Goal: Information Seeking & Learning: Learn about a topic

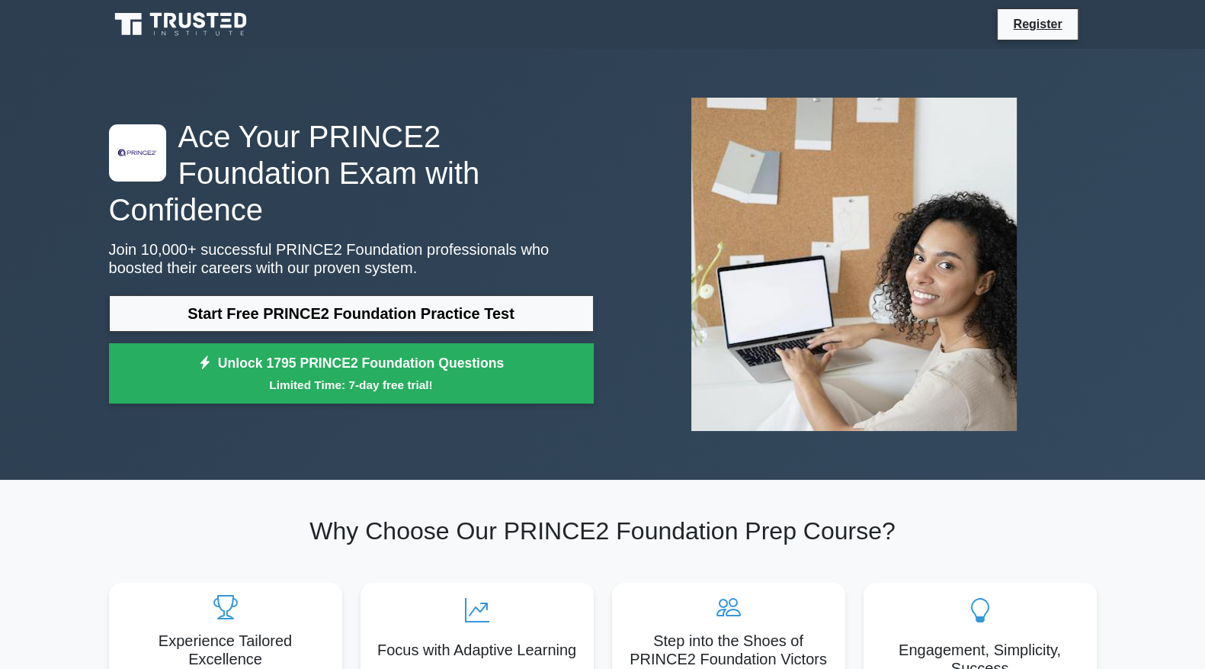
click at [179, 24] on icon at bounding box center [185, 20] width 12 height 15
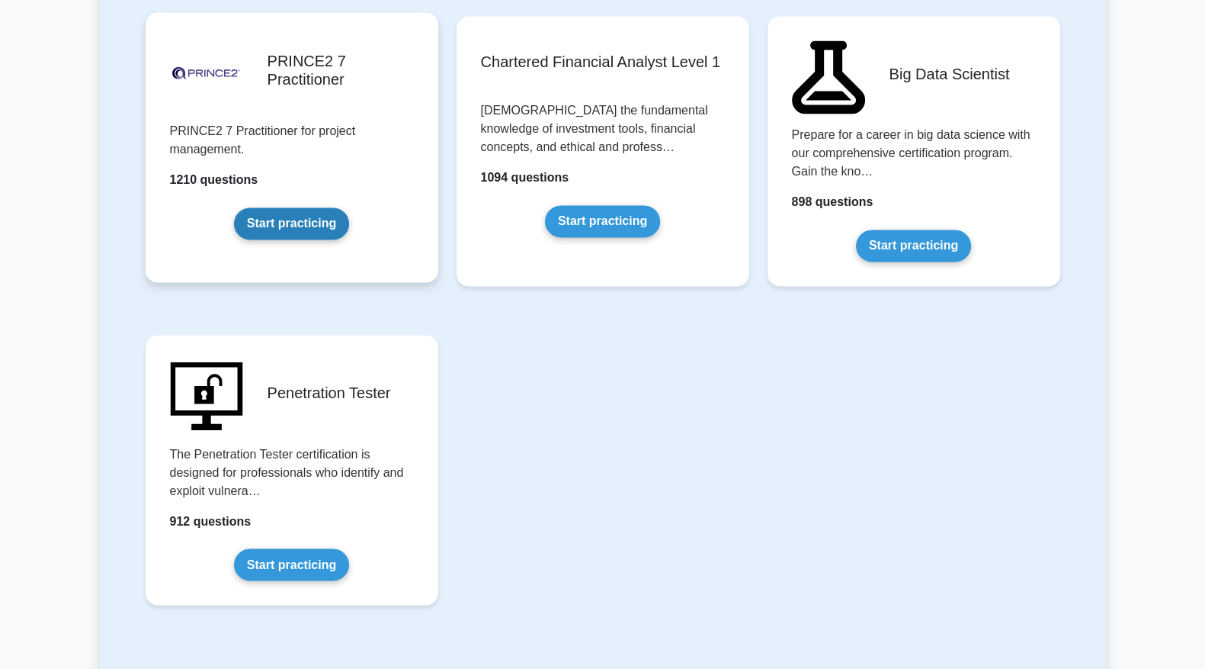
scroll to position [3176, 0]
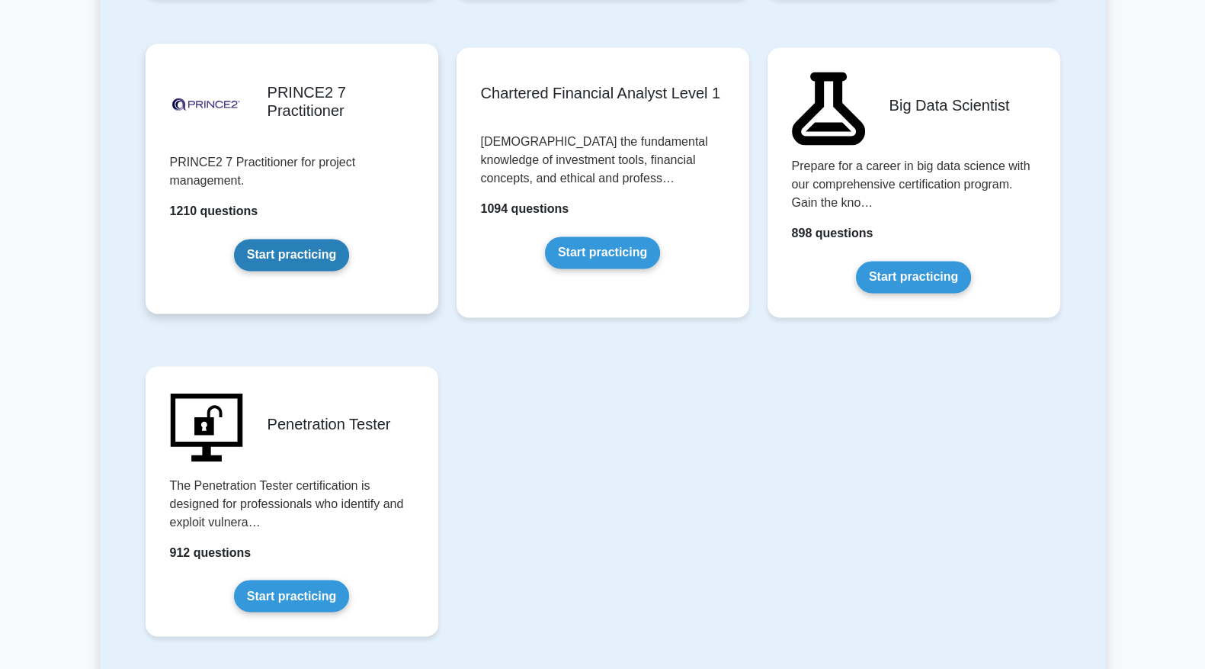
click at [306, 239] on link "Start practicing" at bounding box center [291, 255] width 115 height 32
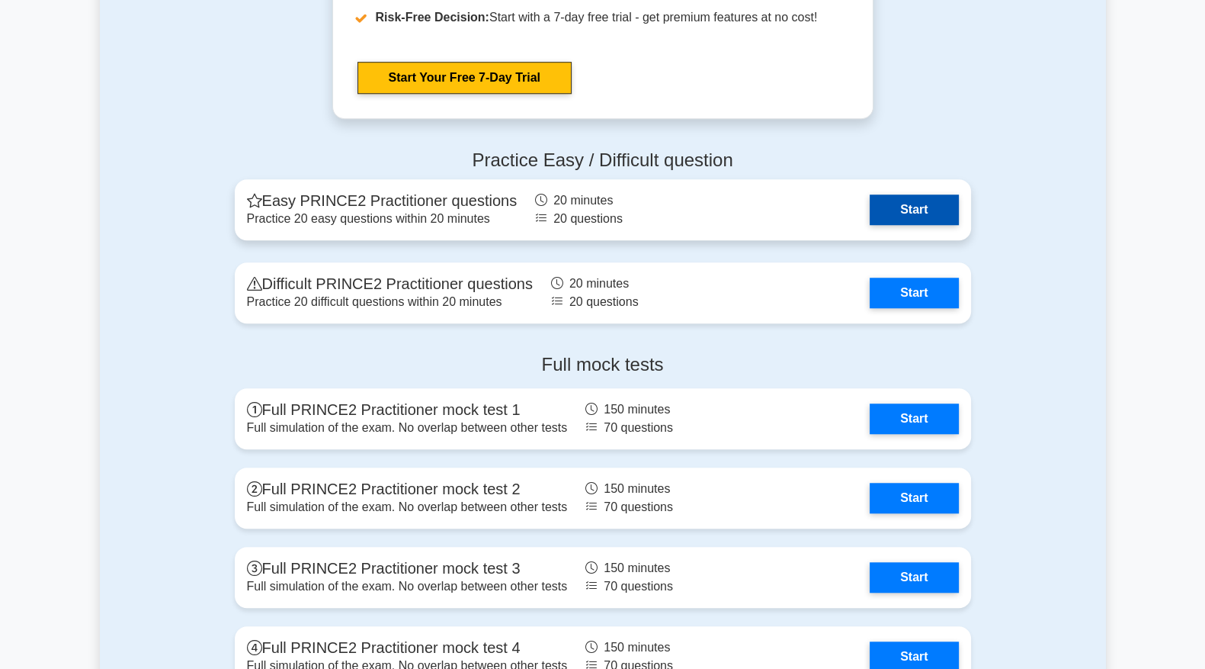
scroll to position [1461, 0]
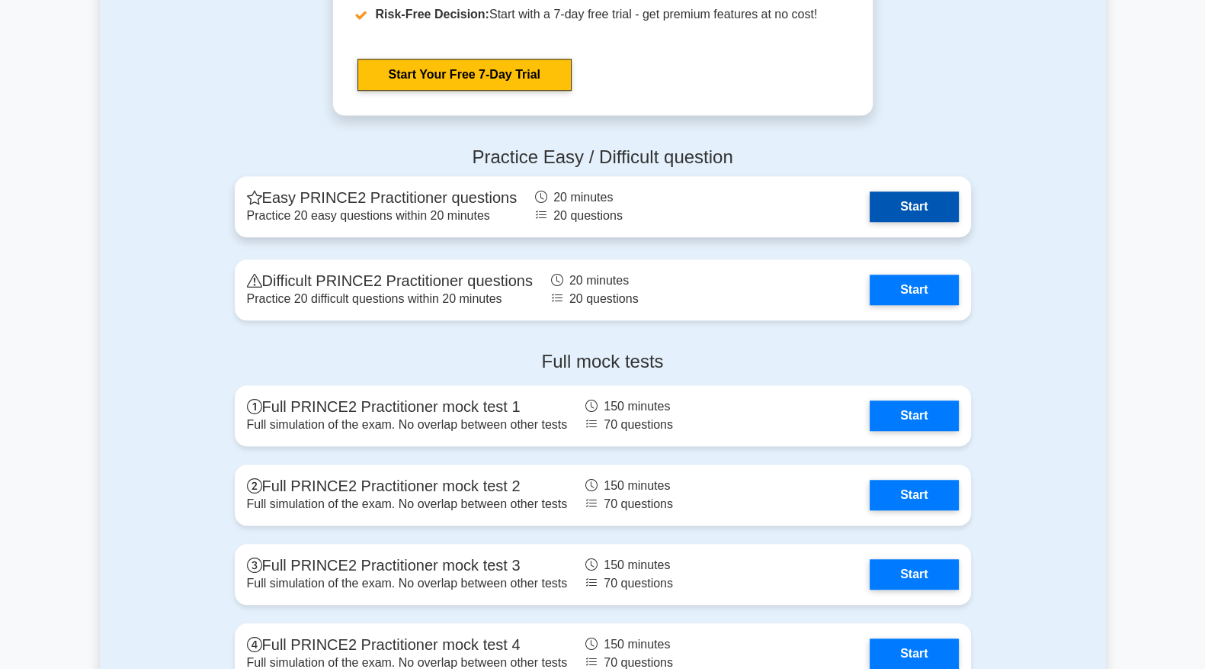
click at [888, 216] on link "Start" at bounding box center [914, 206] width 88 height 30
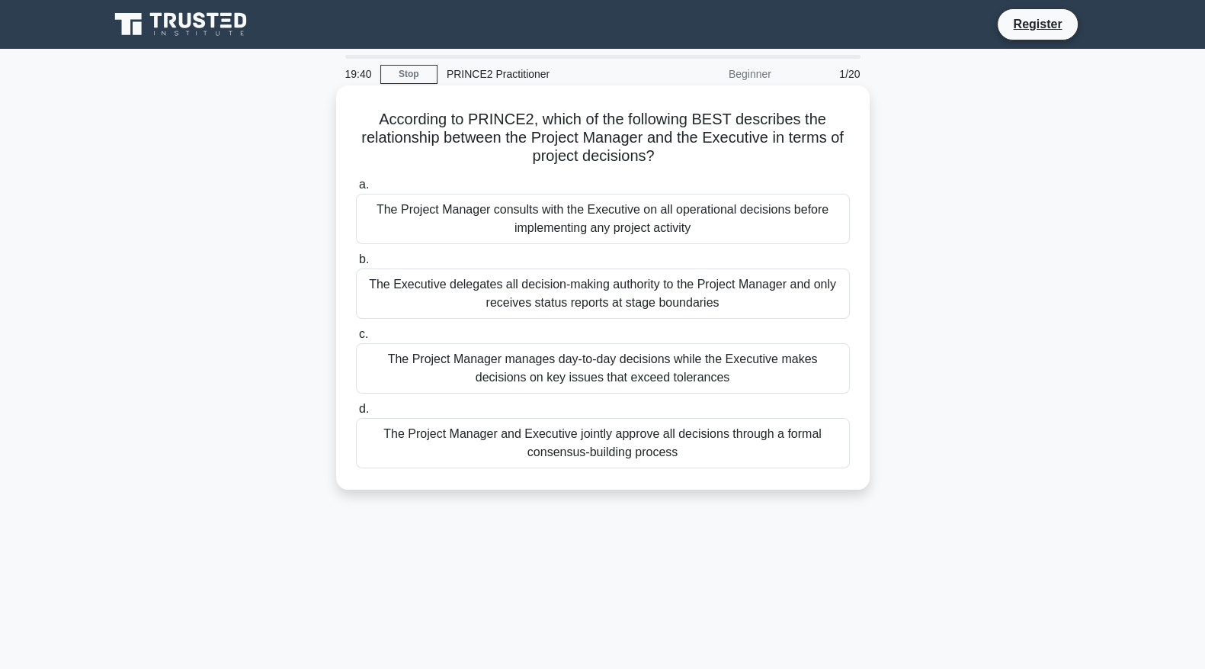
click at [817, 373] on div "The Project Manager manages day-to-day decisions while the Executive makes deci…" at bounding box center [603, 368] width 494 height 50
click at [356, 339] on input "c. The Project Manager manages day-to-day decisions while the Executive makes d…" at bounding box center [356, 334] width 0 height 10
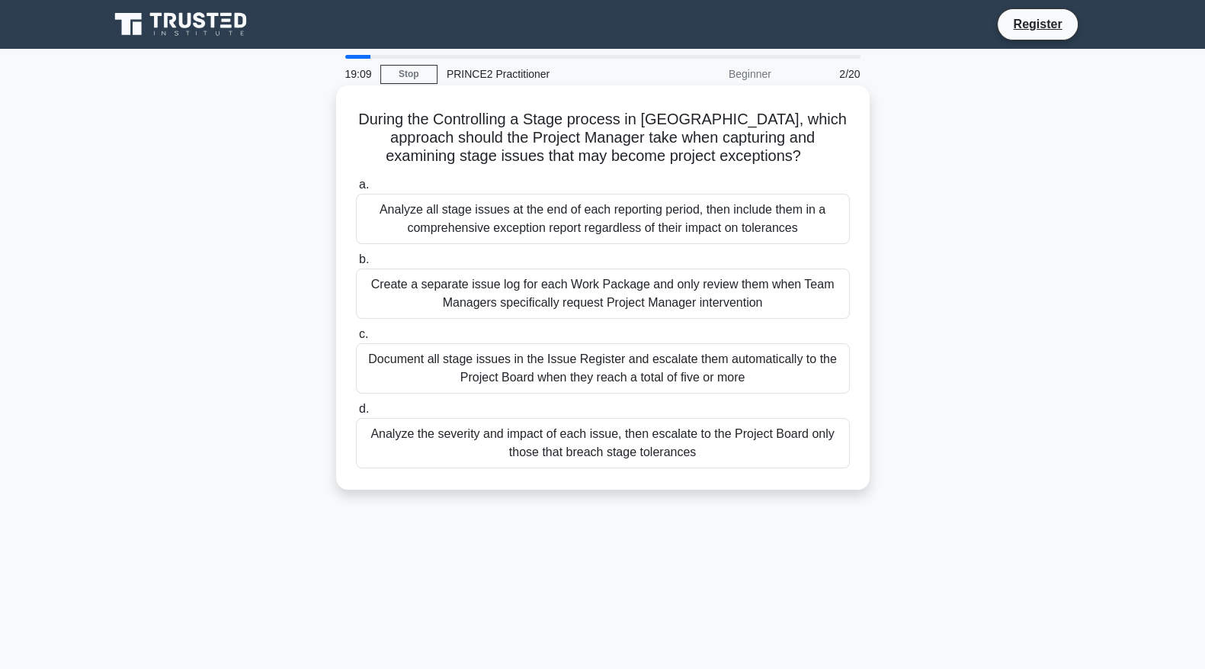
click at [793, 441] on div "Analyze the severity and impact of each issue, then escalate to the Project Boa…" at bounding box center [603, 443] width 494 height 50
click at [356, 414] on input "d. Analyze the severity and impact of each issue, then escalate to the Project …" at bounding box center [356, 409] width 0 height 10
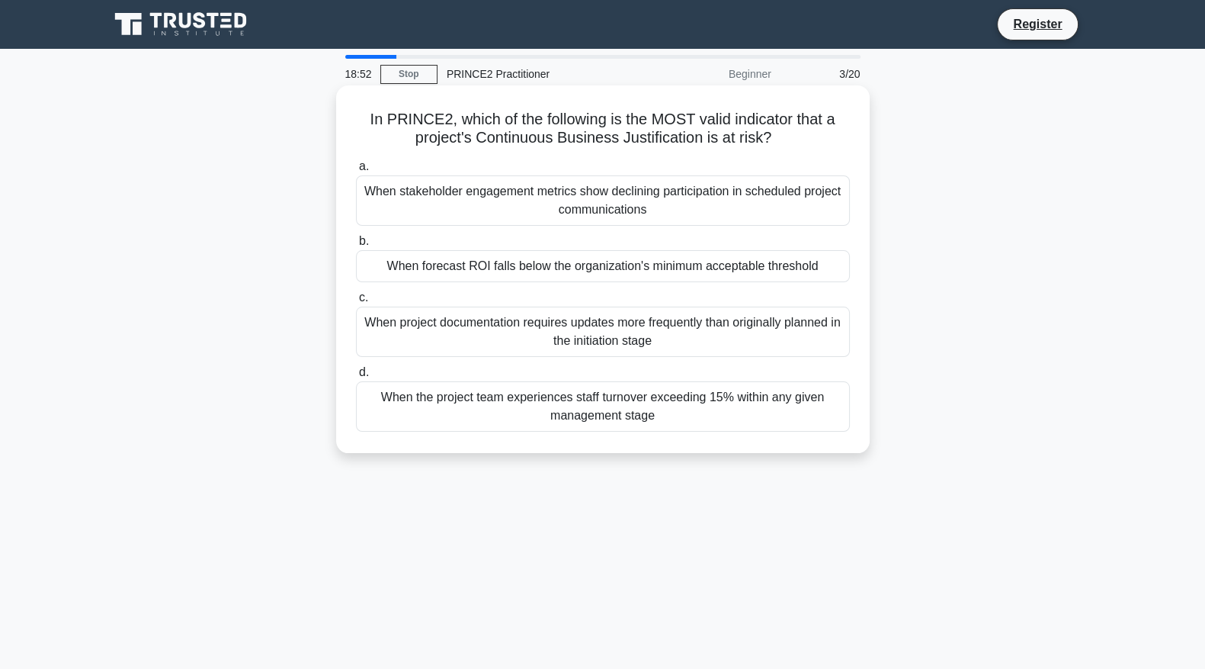
click at [748, 267] on div "When forecast ROI falls below the organization's minimum acceptable threshold" at bounding box center [603, 266] width 494 height 32
click at [356, 246] on input "b. When forecast ROI falls below the organization's minimum acceptable threshold" at bounding box center [356, 241] width 0 height 10
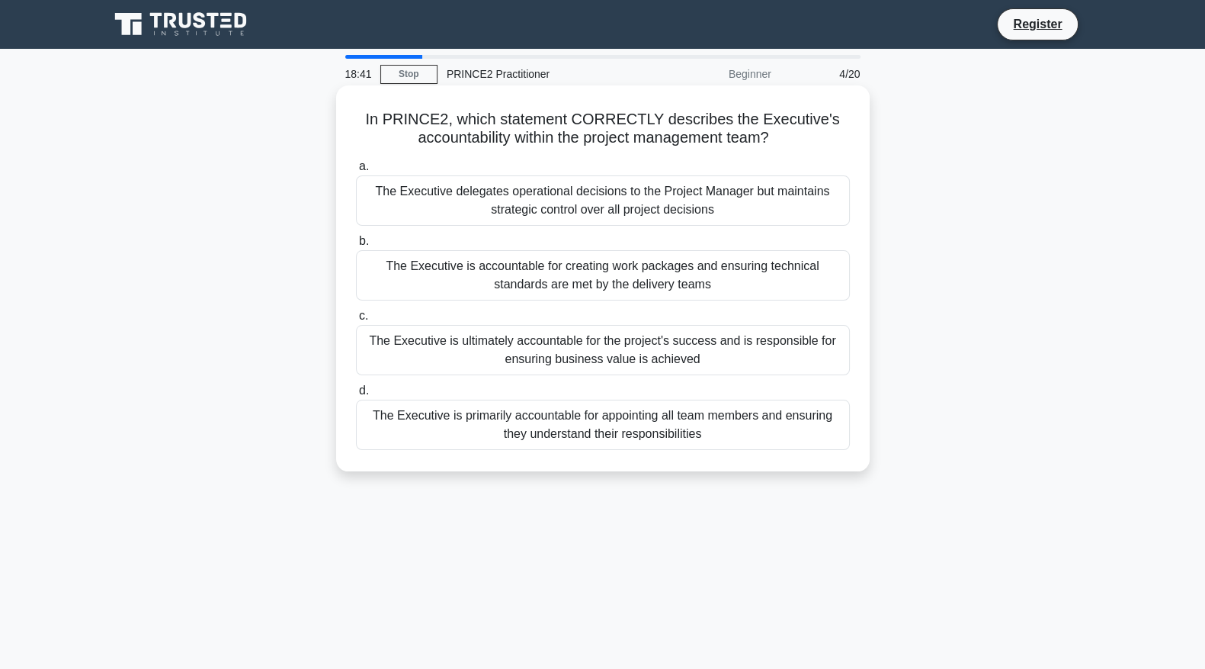
click at [770, 350] on div "The Executive is ultimately accountable for the project's success and is respon…" at bounding box center [603, 350] width 494 height 50
click at [356, 321] on input "c. The Executive is ultimately accountable for the project's success and is res…" at bounding box center [356, 316] width 0 height 10
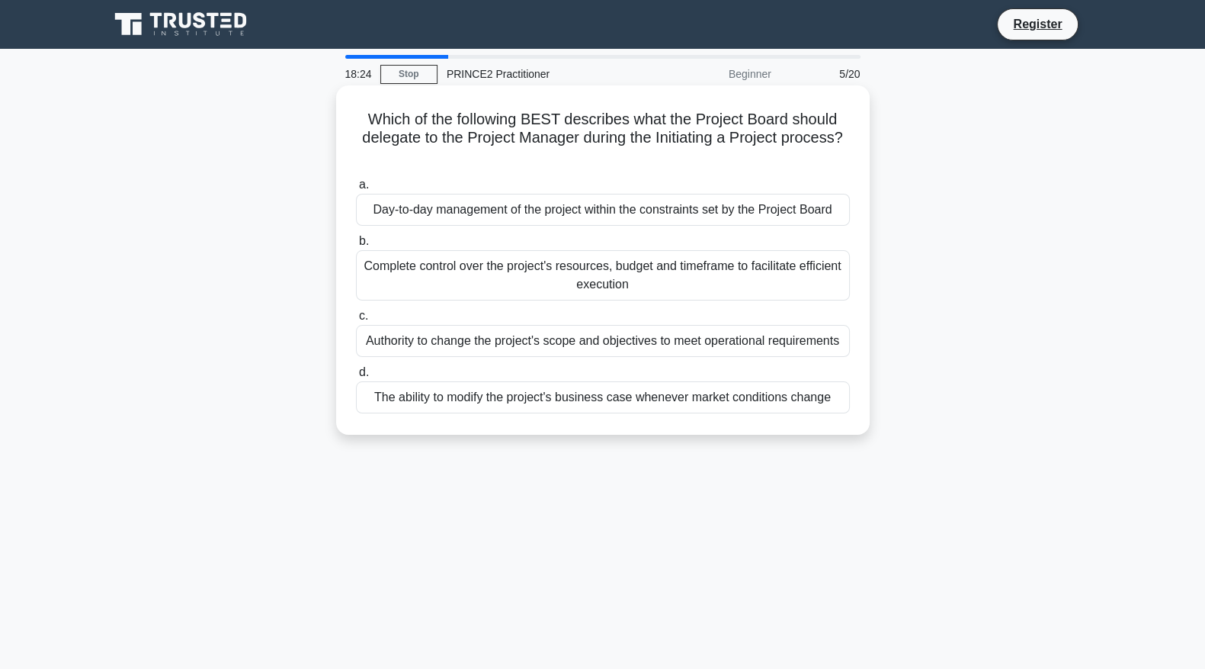
click at [766, 208] on div "Day-to-day management of the project within the constraints set by the Project …" at bounding box center [603, 210] width 494 height 32
click at [356, 190] on input "a. Day-to-day management of the project within the constraints set by the Proje…" at bounding box center [356, 185] width 0 height 10
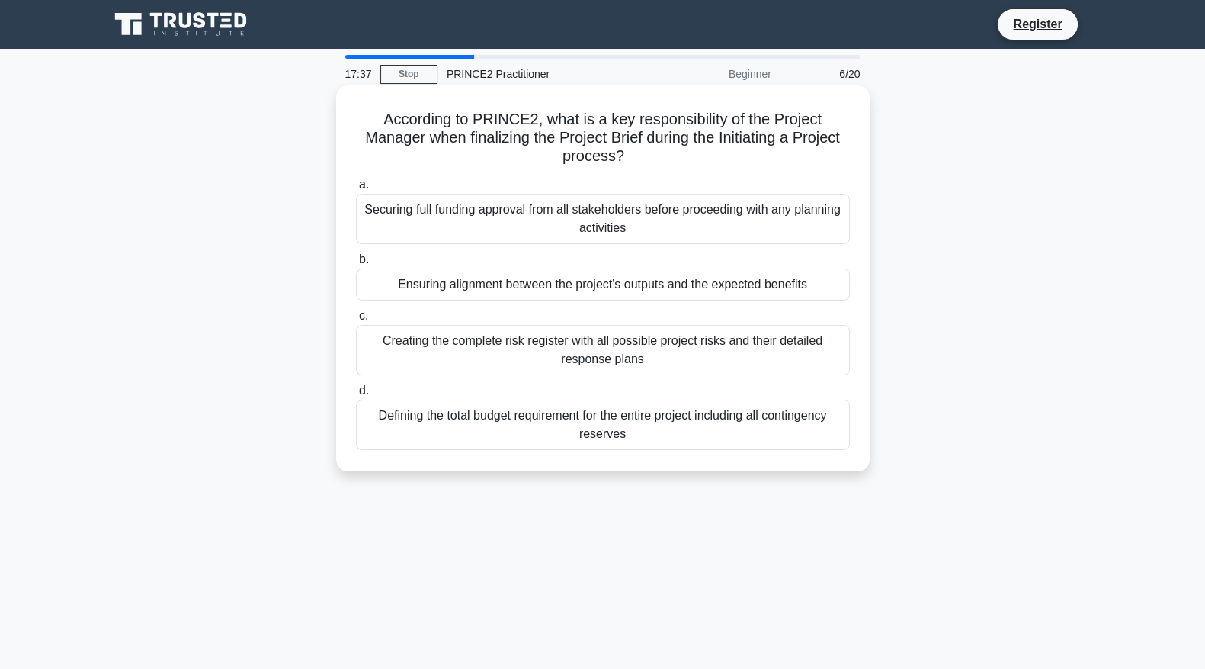
click at [727, 433] on div "Defining the total budget requirement for the entire project including all cont…" at bounding box center [603, 424] width 494 height 50
click at [356, 396] on input "d. Defining the total budget requirement for the entire project including all c…" at bounding box center [356, 391] width 0 height 10
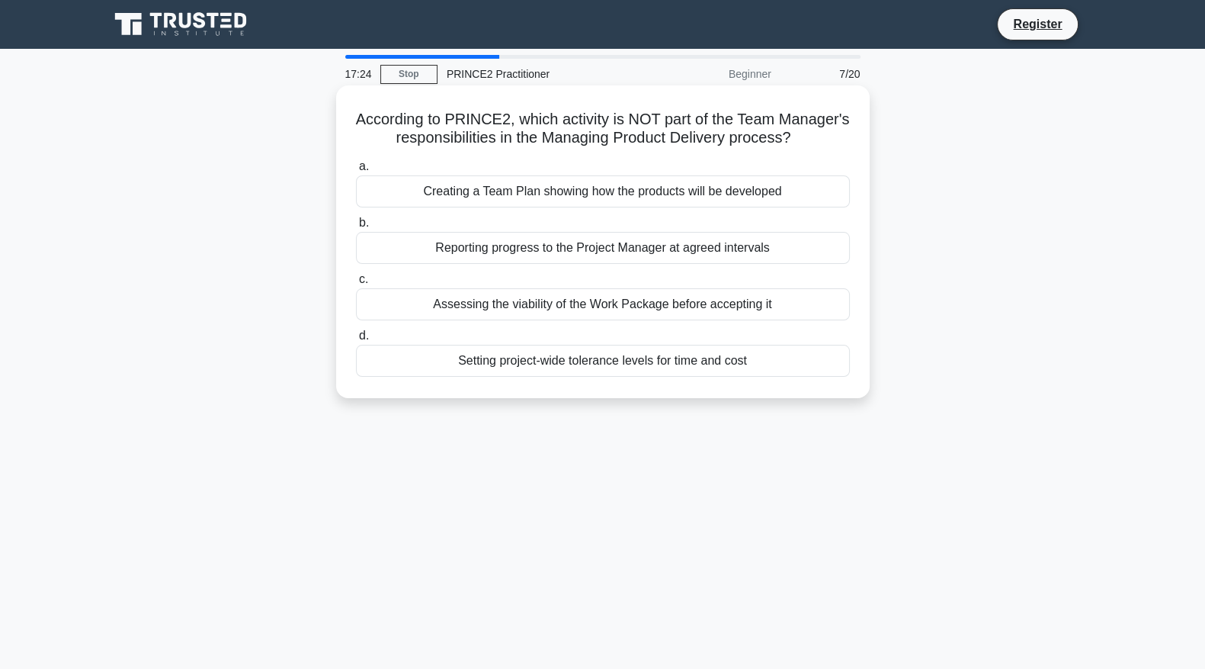
click at [781, 377] on div "Setting project-wide tolerance levels for time and cost" at bounding box center [603, 361] width 494 height 32
click at [356, 341] on input "d. Setting project-wide tolerance levels for time and cost" at bounding box center [356, 336] width 0 height 10
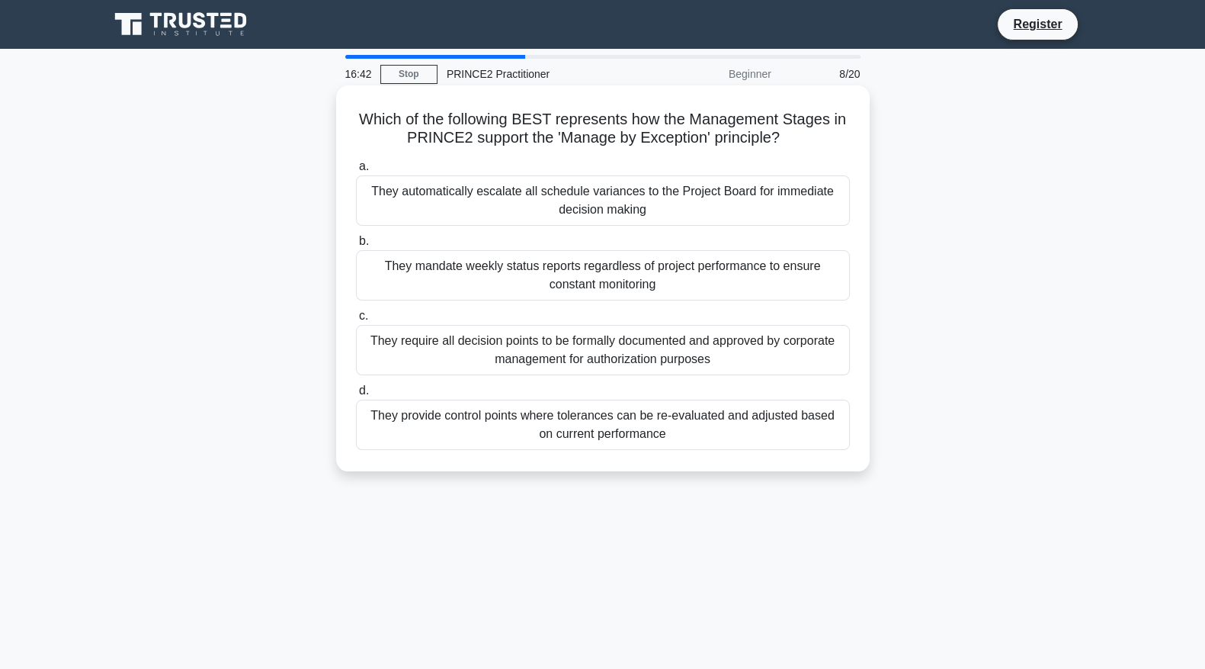
click at [803, 427] on div "They provide control points where tolerances can be re-evaluated and adjusted b…" at bounding box center [603, 424] width 494 height 50
click at [356, 396] on input "d. They provide control points where tolerances can be re-evaluated and adjuste…" at bounding box center [356, 391] width 0 height 10
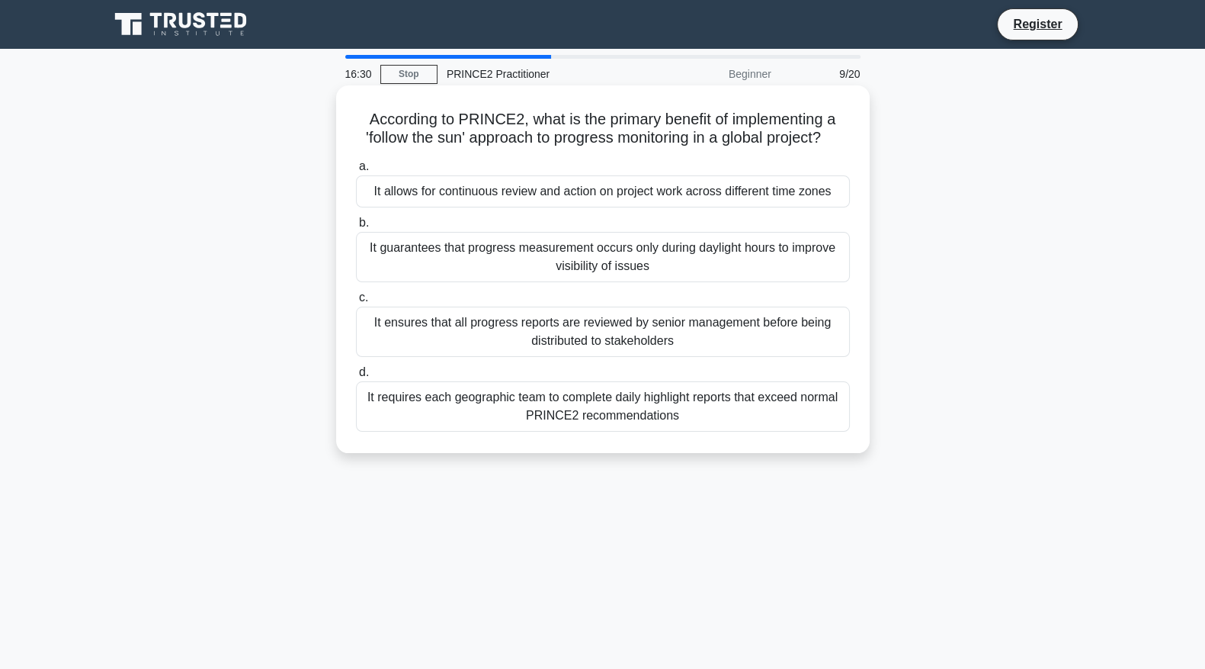
click at [822, 342] on div "It ensures that all progress reports are reviewed by senior management before b…" at bounding box center [603, 331] width 494 height 50
click at [356, 303] on input "c. It ensures that all progress reports are reviewed by senior management befor…" at bounding box center [356, 298] width 0 height 10
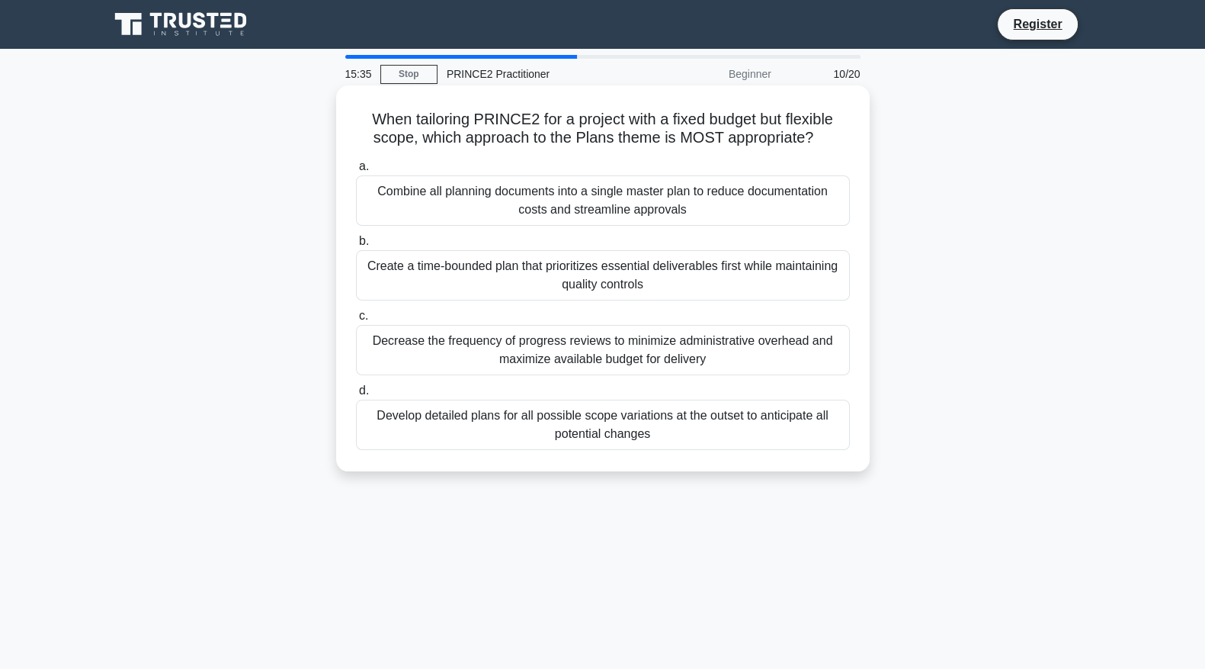
click at [751, 268] on div "Create a time-bounded plan that prioritizes essential deliverables first while …" at bounding box center [603, 275] width 494 height 50
click at [356, 246] on input "b. Create a time-bounded plan that prioritizes essential deliverables first whi…" at bounding box center [356, 241] width 0 height 10
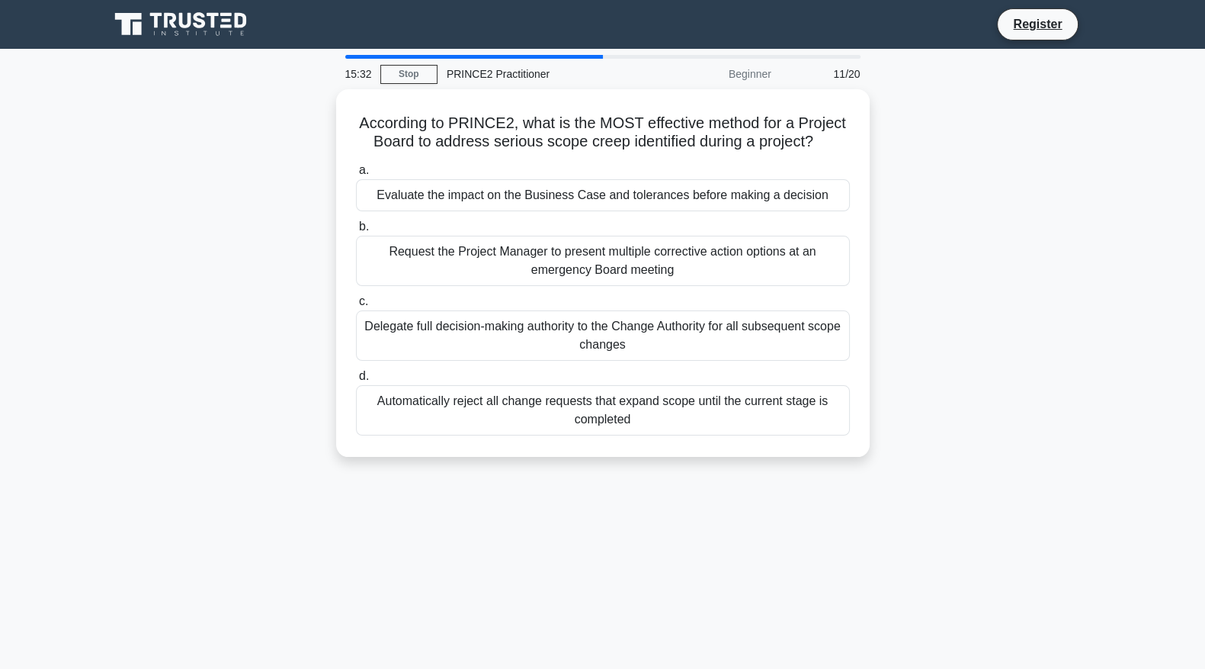
drag, startPoint x: 751, startPoint y: 266, endPoint x: 989, endPoint y: 164, distance: 258.9
click at [989, 164] on div "According to PRINCE2, what is the MOST effective method for a Project Board to …" at bounding box center [603, 282] width 1006 height 386
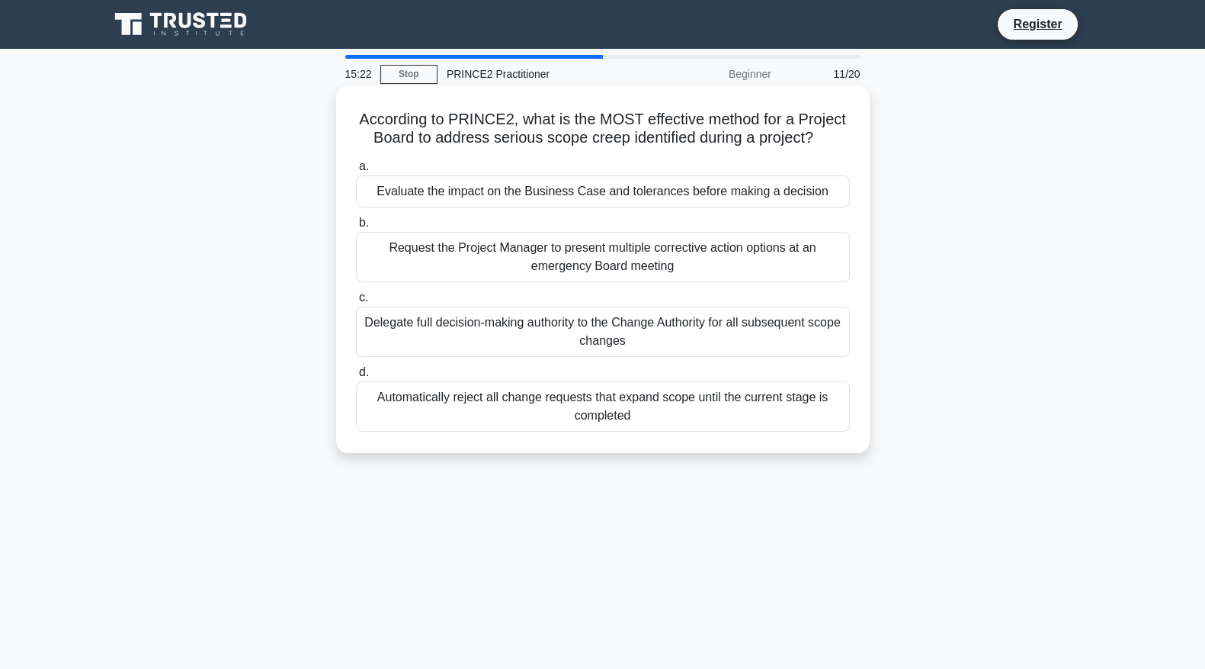
click at [819, 192] on div "Evaluate the impact on the Business Case and tolerances before making a decision" at bounding box center [603, 191] width 494 height 32
click at [356, 172] on input "a. Evaluate the impact on the Business Case and tolerances before making a deci…" at bounding box center [356, 167] width 0 height 10
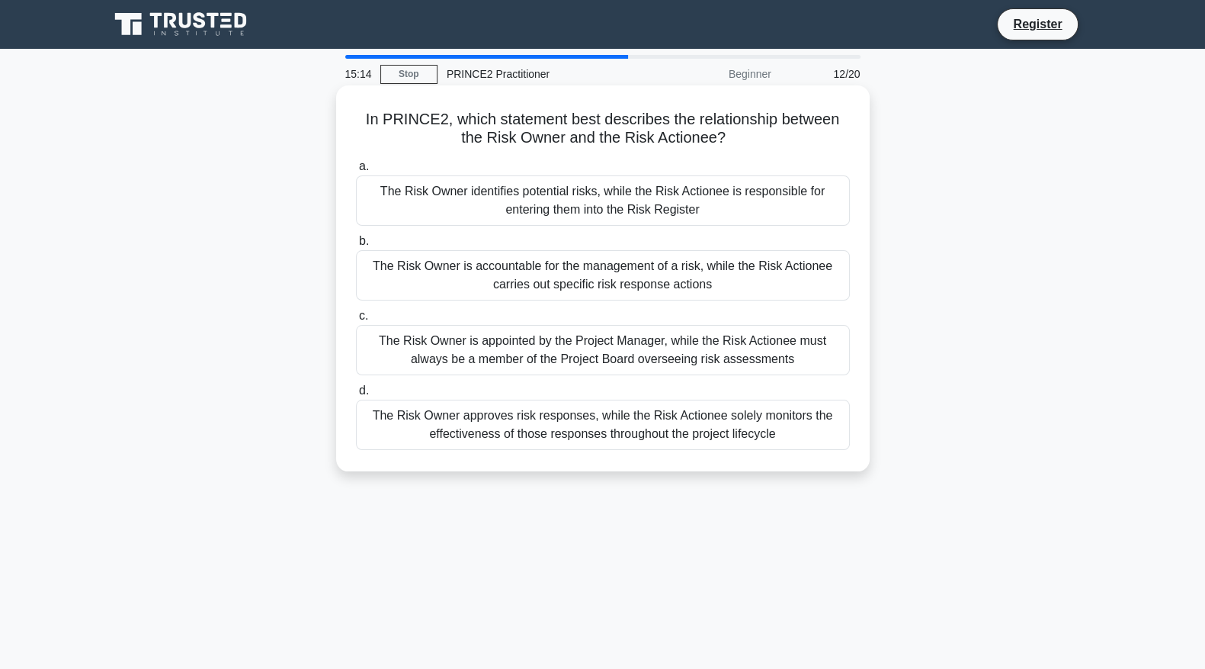
click at [808, 283] on div "The Risk Owner is accountable for the management of a risk, while the Risk Acti…" at bounding box center [603, 275] width 494 height 50
click at [356, 246] on input "b. The Risk Owner is accountable for the management of a risk, while the Risk A…" at bounding box center [356, 241] width 0 height 10
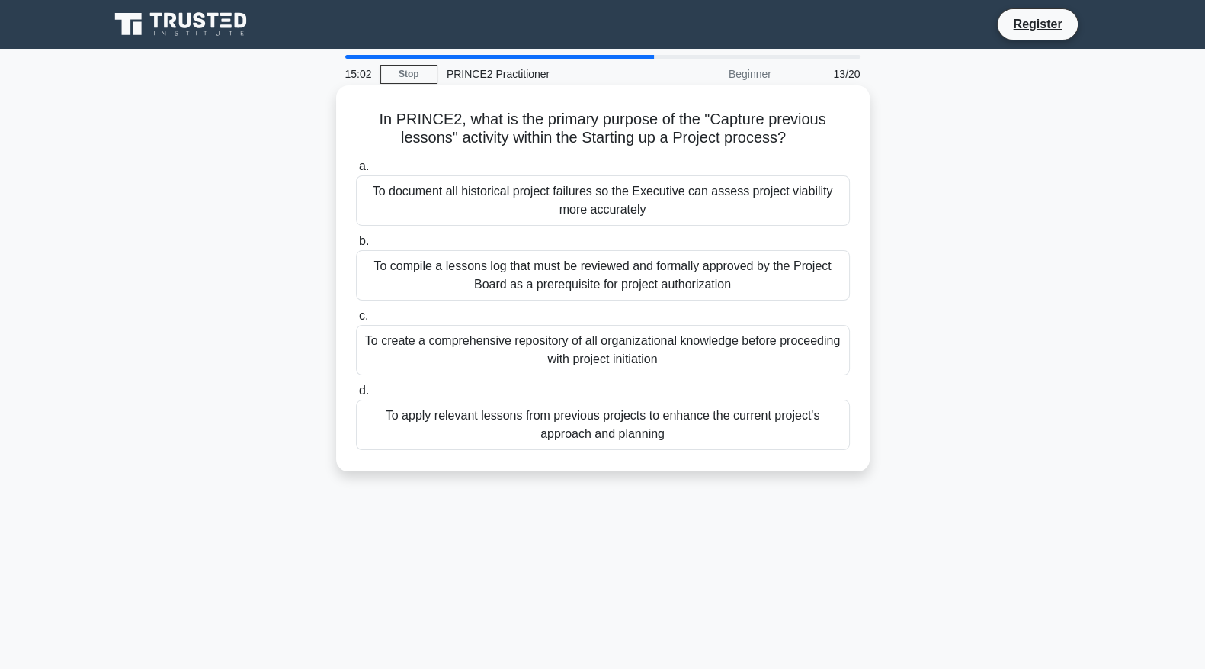
click at [778, 428] on div "To apply relevant lessons from previous projects to enhance the current project…" at bounding box center [603, 424] width 494 height 50
click at [356, 396] on input "d. To apply relevant lessons from previous projects to enhance the current proj…" at bounding box center [356, 391] width 0 height 10
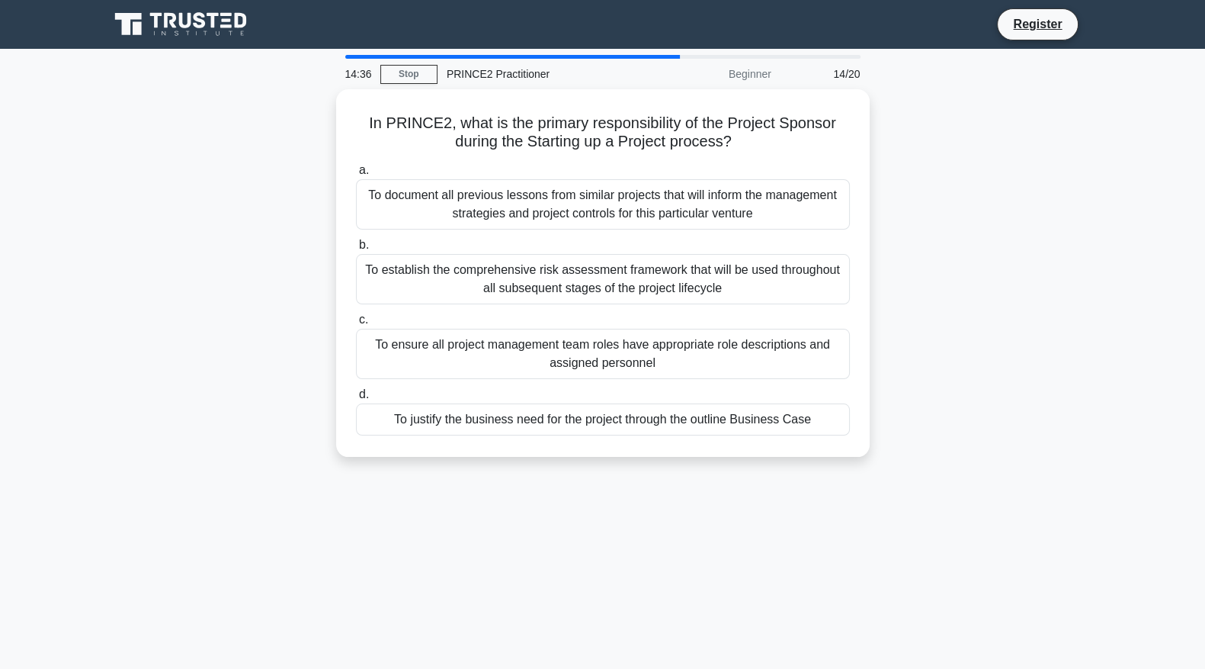
drag, startPoint x: 733, startPoint y: 425, endPoint x: 748, endPoint y: 470, distance: 48.2
click at [748, 470] on div "In PRINCE2, what is the primary responsibility of the Project Sponsor during th…" at bounding box center [603, 282] width 1006 height 386
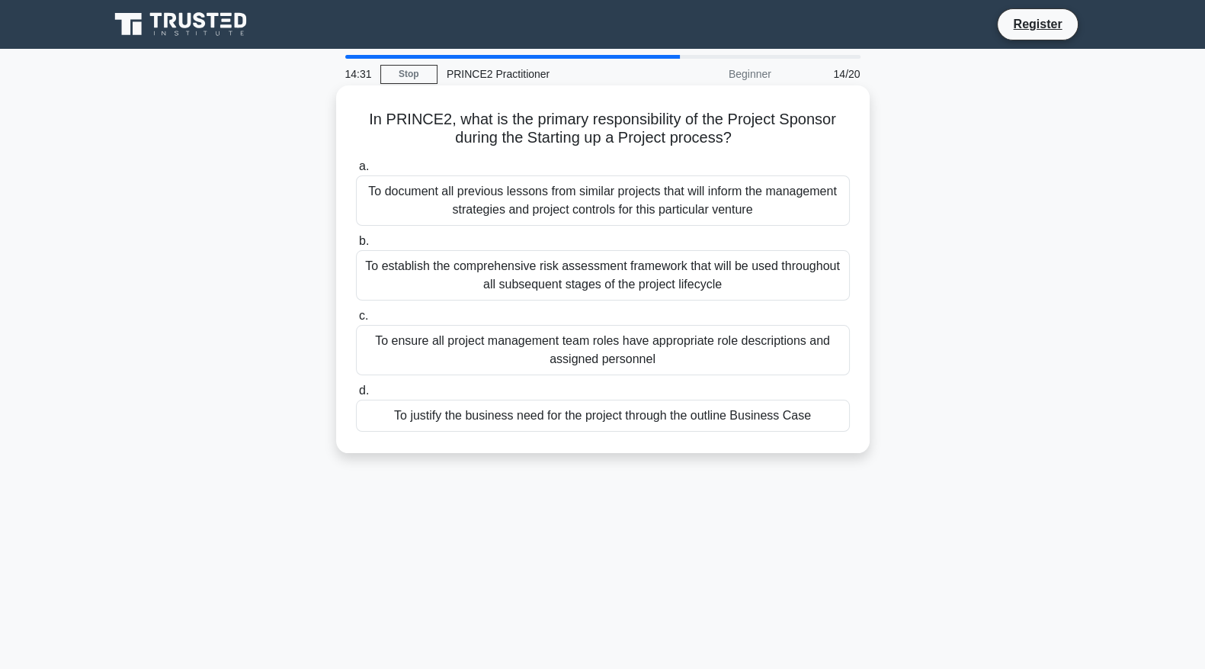
click at [749, 410] on div "To justify the business need for the project through the outline Business Case" at bounding box center [603, 415] width 494 height 32
click at [356, 396] on input "d. To justify the business need for the project through the outline Business Ca…" at bounding box center [356, 391] width 0 height 10
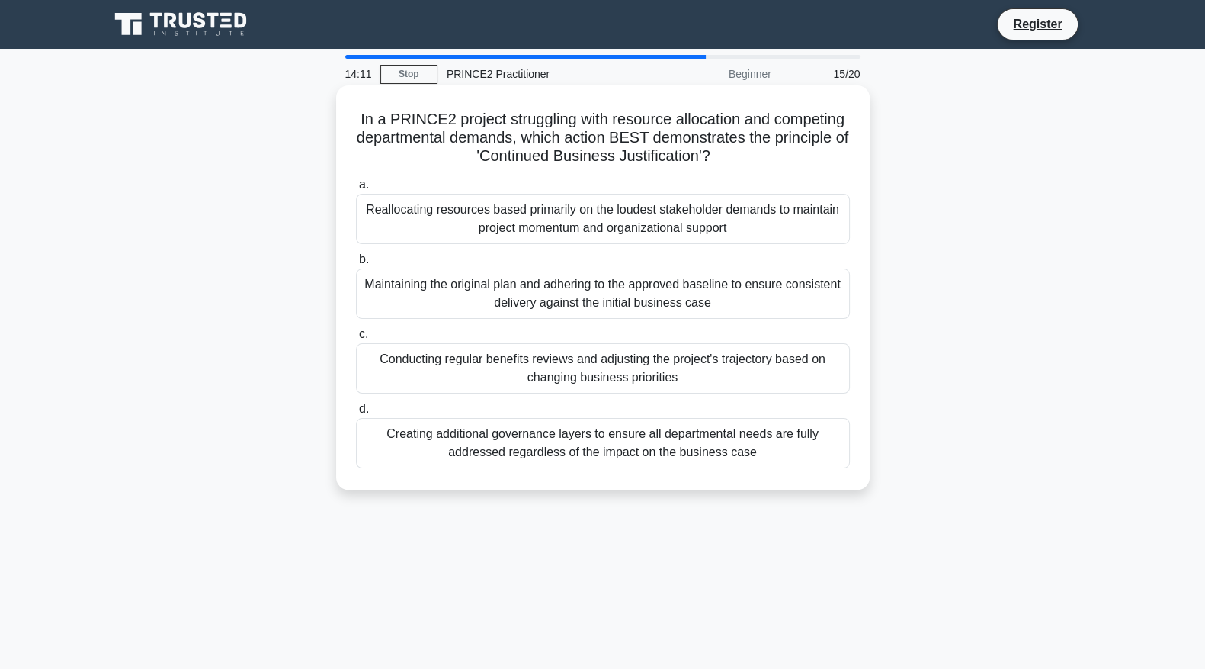
click at [737, 379] on div "Conducting regular benefits reviews and adjusting the project's trajectory base…" at bounding box center [603, 368] width 494 height 50
click at [356, 339] on input "c. Conducting regular benefits reviews and adjusting the project's trajectory b…" at bounding box center [356, 334] width 0 height 10
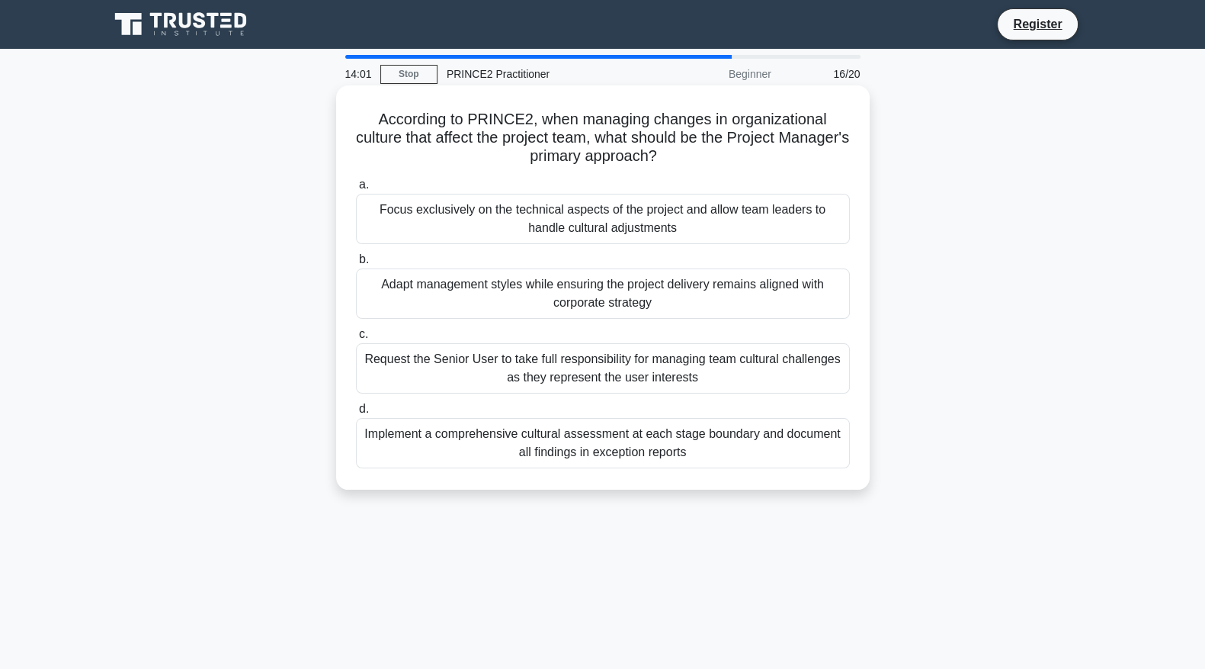
click at [793, 303] on div "Adapt management styles while ensuring the project delivery remains aligned wit…" at bounding box center [603, 293] width 494 height 50
click at [356, 265] on input "b. Adapt management styles while ensuring the project delivery remains aligned …" at bounding box center [356, 260] width 0 height 10
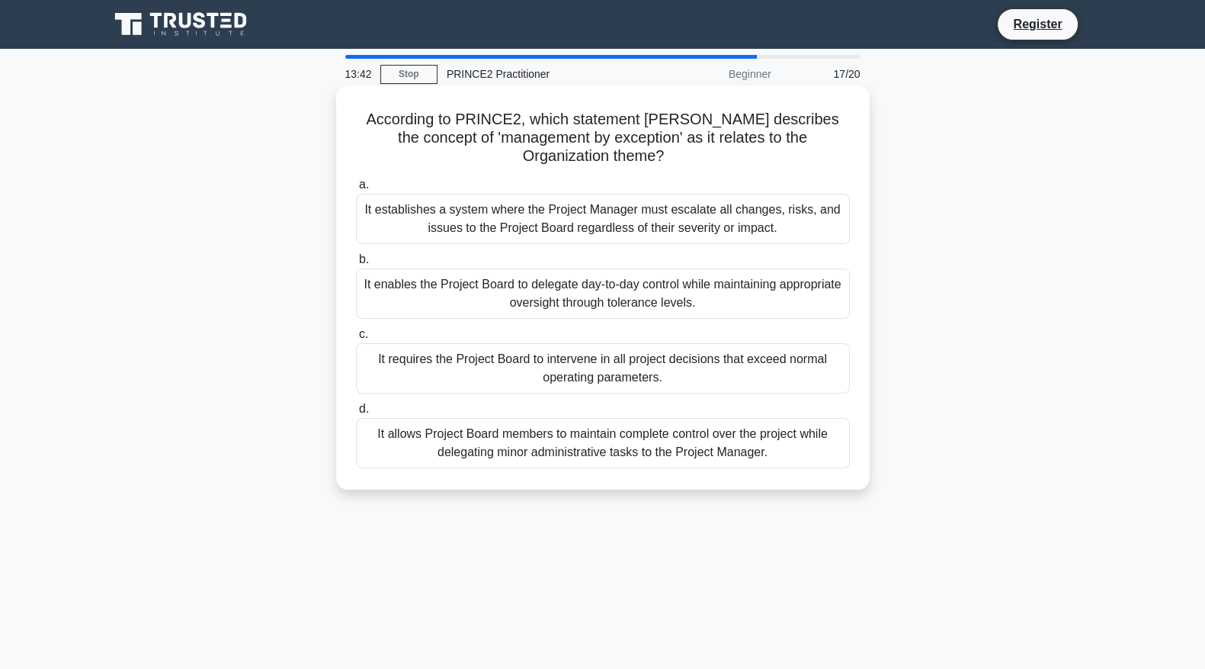
click at [822, 277] on div "It enables the Project Board to delegate day-to-day control while maintaining a…" at bounding box center [603, 293] width 494 height 50
click at [356, 265] on input "b. It enables the Project Board to delegate day-to-day control while maintainin…" at bounding box center [356, 260] width 0 height 10
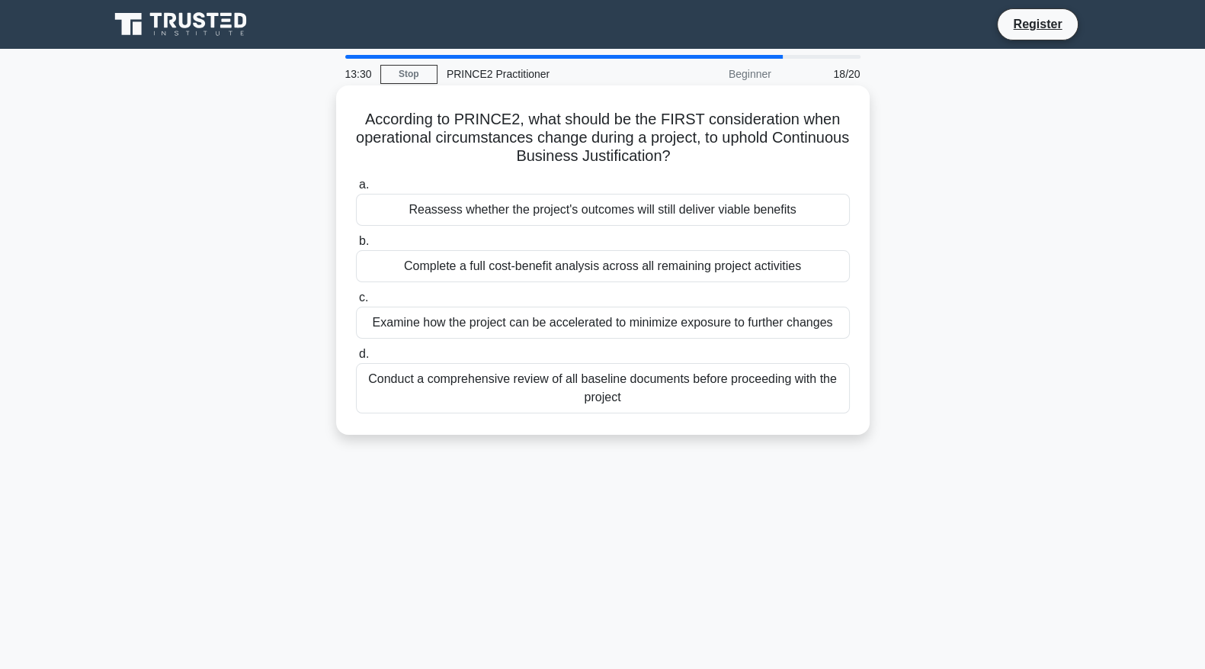
click at [807, 206] on div "Reassess whether the project's outcomes will still deliver viable benefits" at bounding box center [603, 210] width 494 height 32
click at [356, 190] on input "a. Reassess whether the project's outcomes will still deliver viable benefits" at bounding box center [356, 185] width 0 height 10
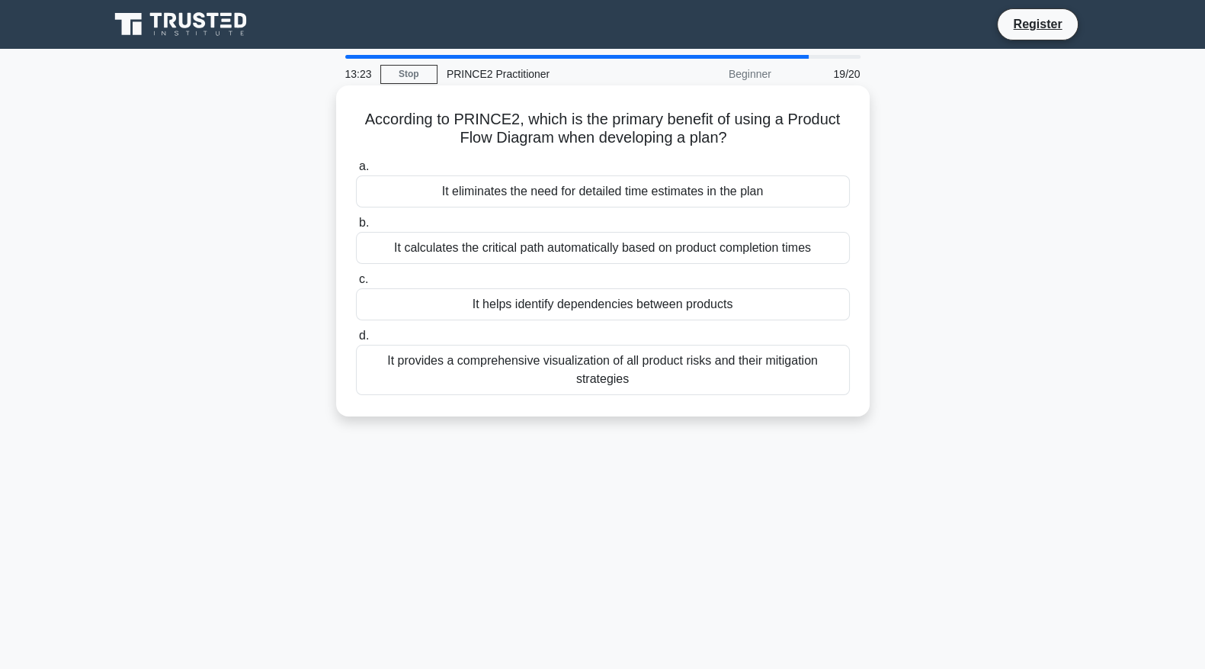
click at [787, 300] on div "It helps identify dependencies between products" at bounding box center [603, 304] width 494 height 32
click at [356, 284] on input "c. It helps identify dependencies between products" at bounding box center [356, 279] width 0 height 10
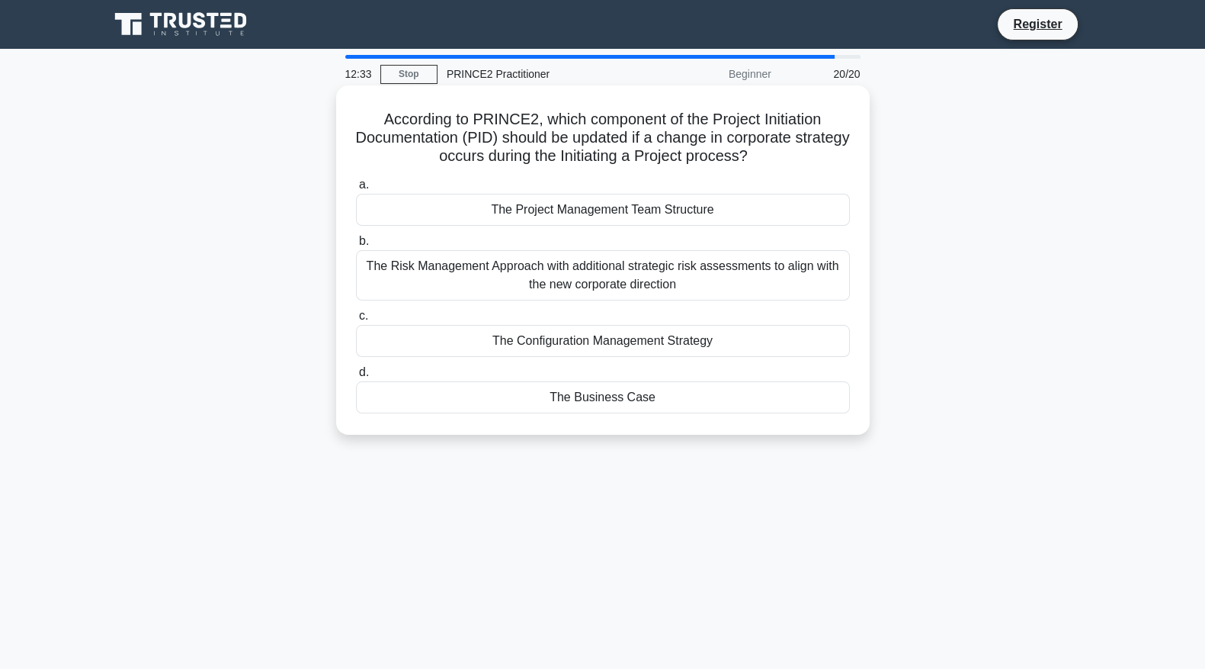
click at [684, 405] on div "The Business Case" at bounding box center [603, 397] width 494 height 32
click at [356, 377] on input "d. The Business Case" at bounding box center [356, 372] width 0 height 10
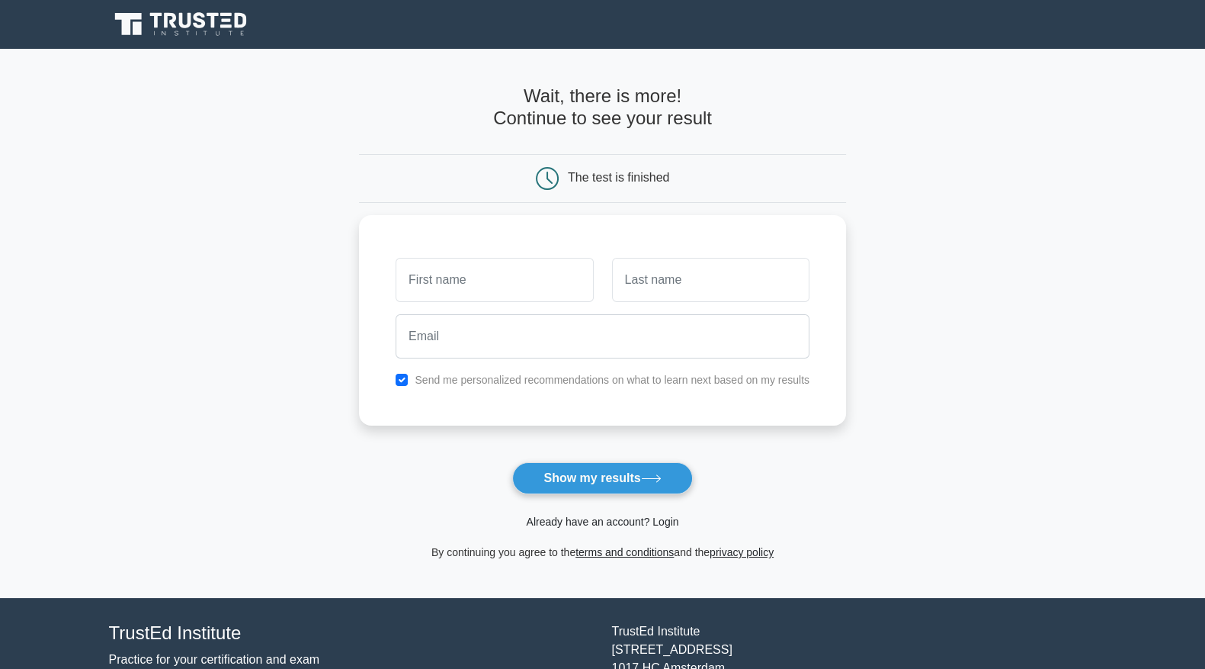
click at [561, 521] on link "Already have an account? Login" at bounding box center [602, 521] width 152 height 12
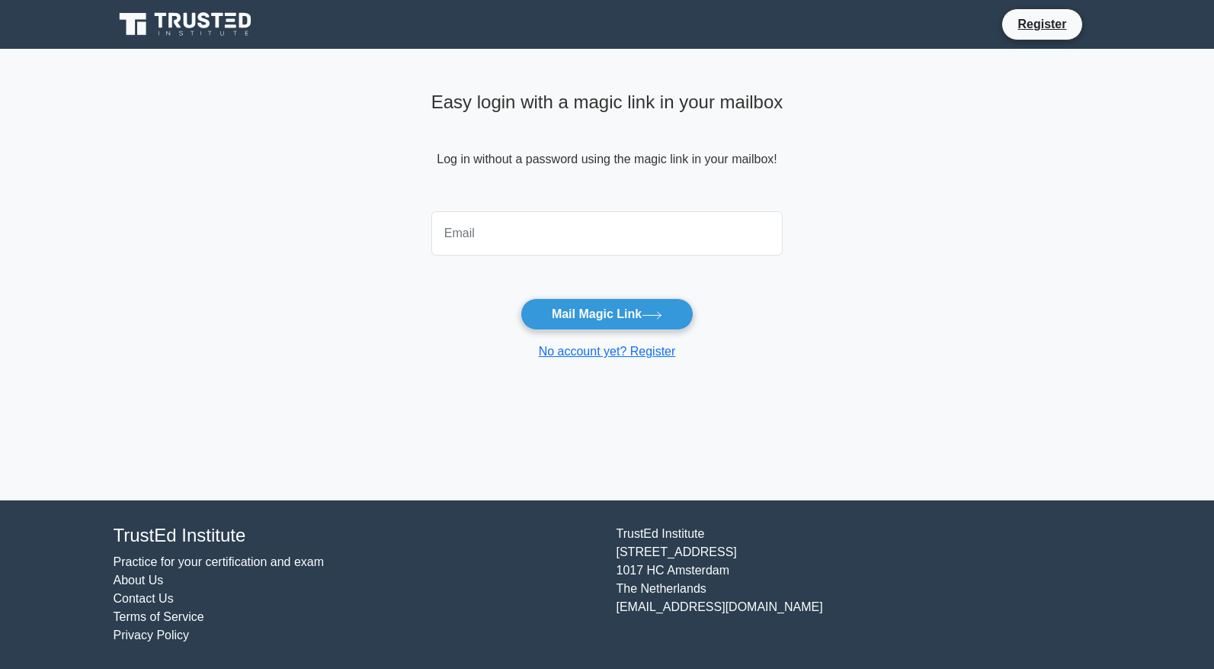
click at [485, 236] on input "email" at bounding box center [608, 233] width 352 height 44
type input "fireflylegend01@gmail.com"
click at [589, 315] on button "Mail Magic Link" at bounding box center [607, 314] width 173 height 32
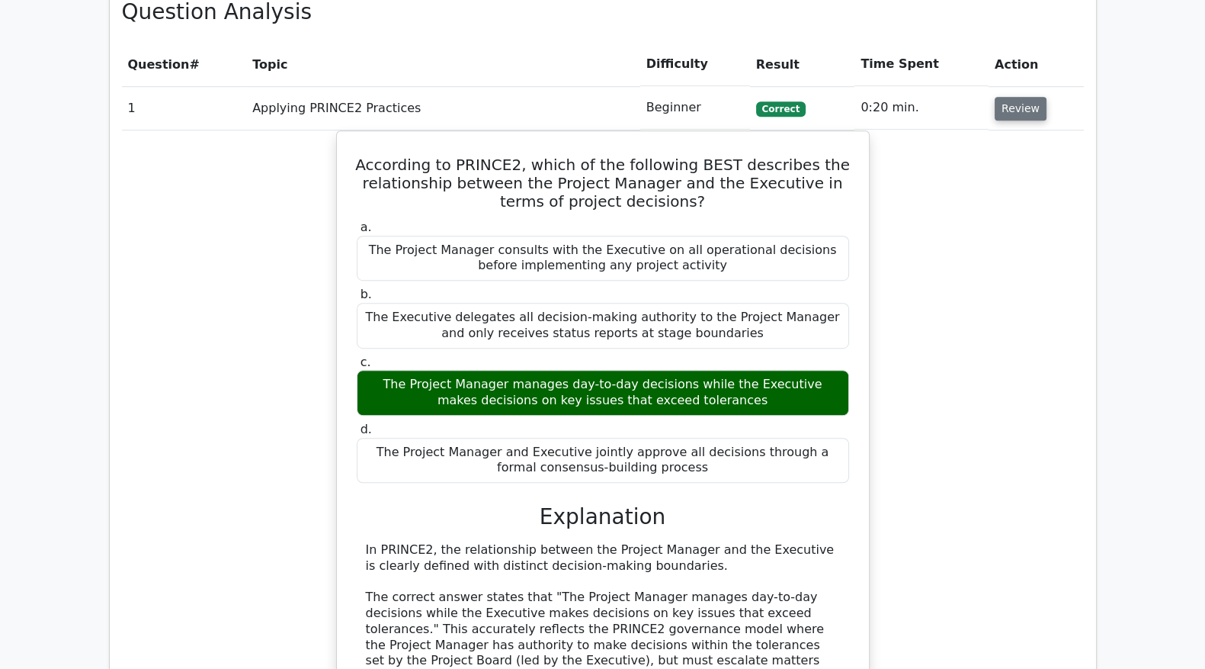
scroll to position [1080, 0]
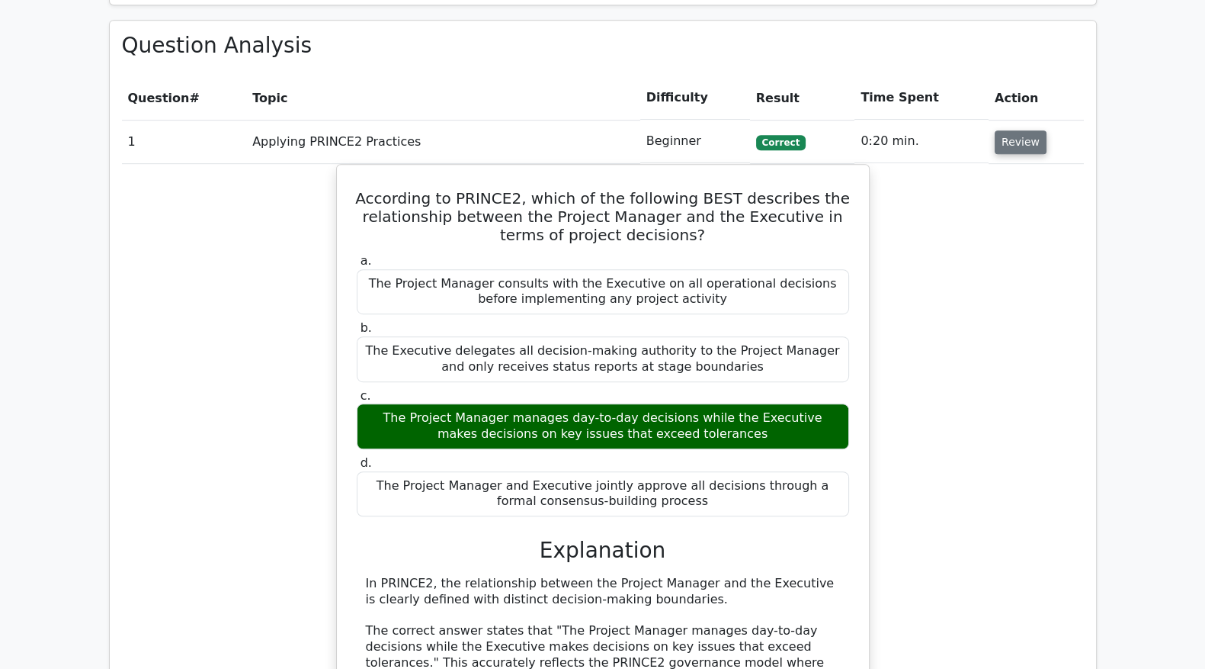
click at [1022, 130] on button "Review" at bounding box center [1021, 142] width 52 height 24
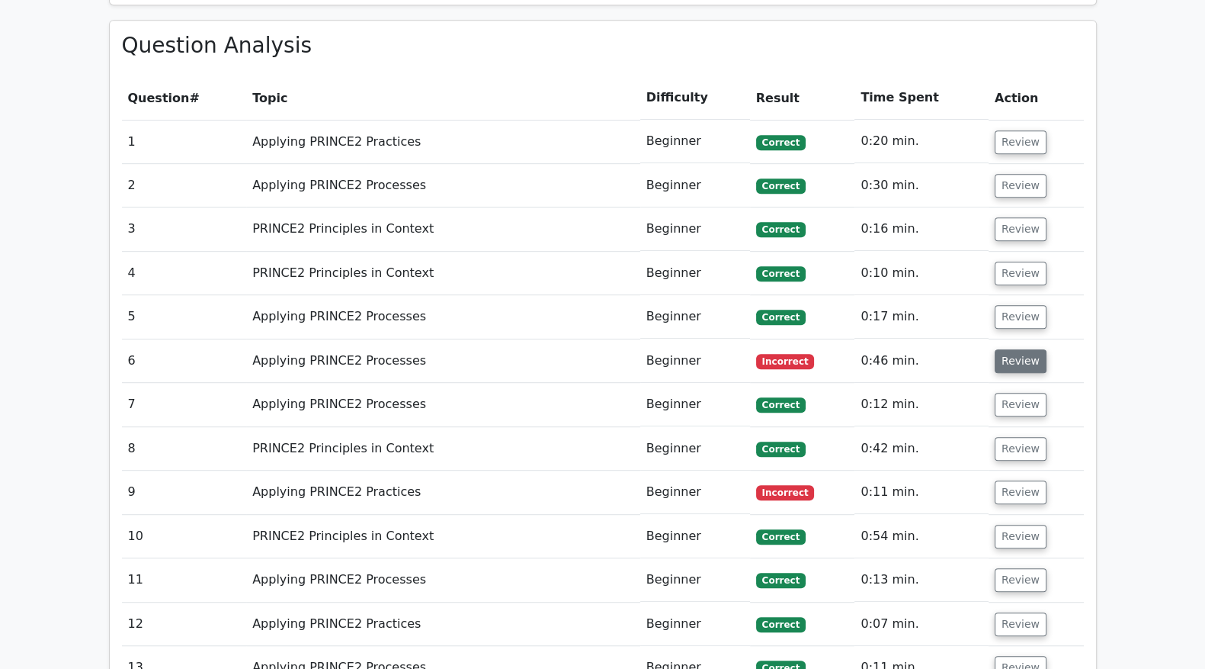
click at [1012, 349] on button "Review" at bounding box center [1021, 361] width 52 height 24
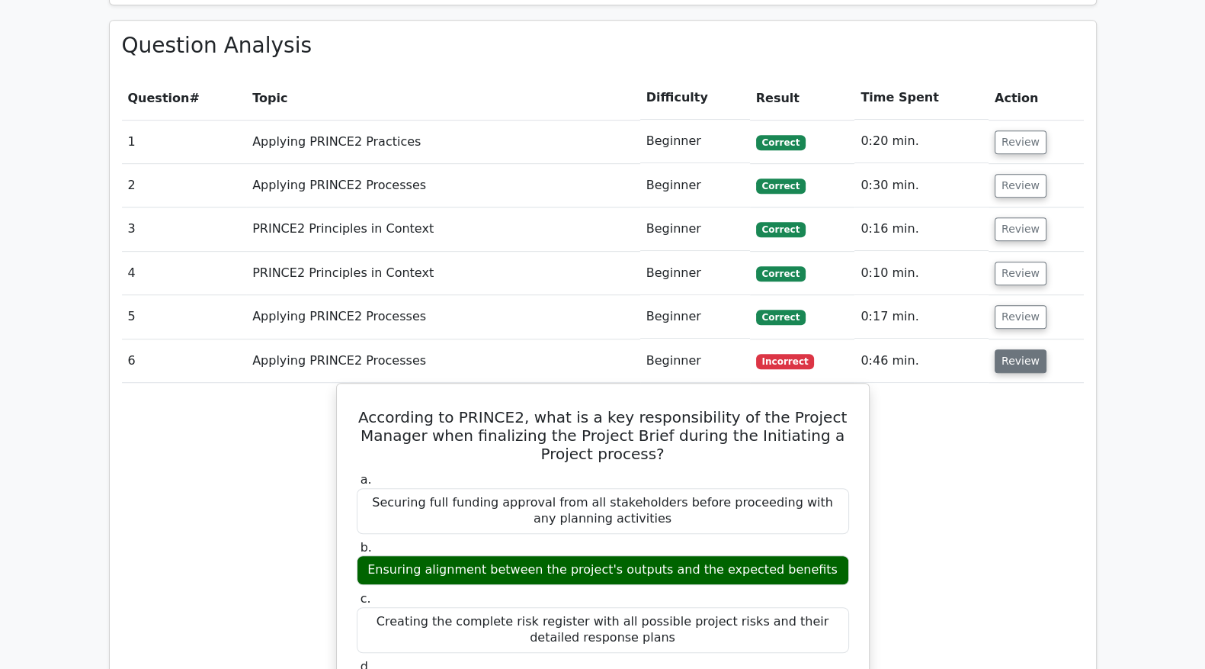
click at [1012, 349] on button "Review" at bounding box center [1021, 361] width 52 height 24
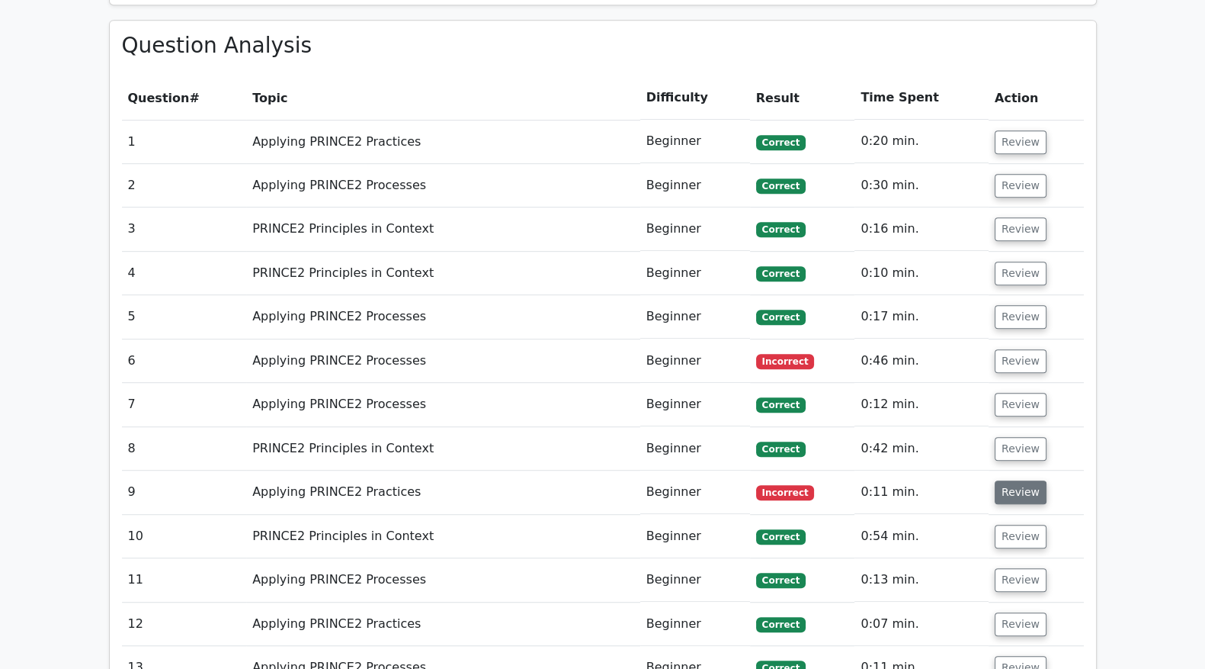
click at [1014, 480] on button "Review" at bounding box center [1021, 492] width 52 height 24
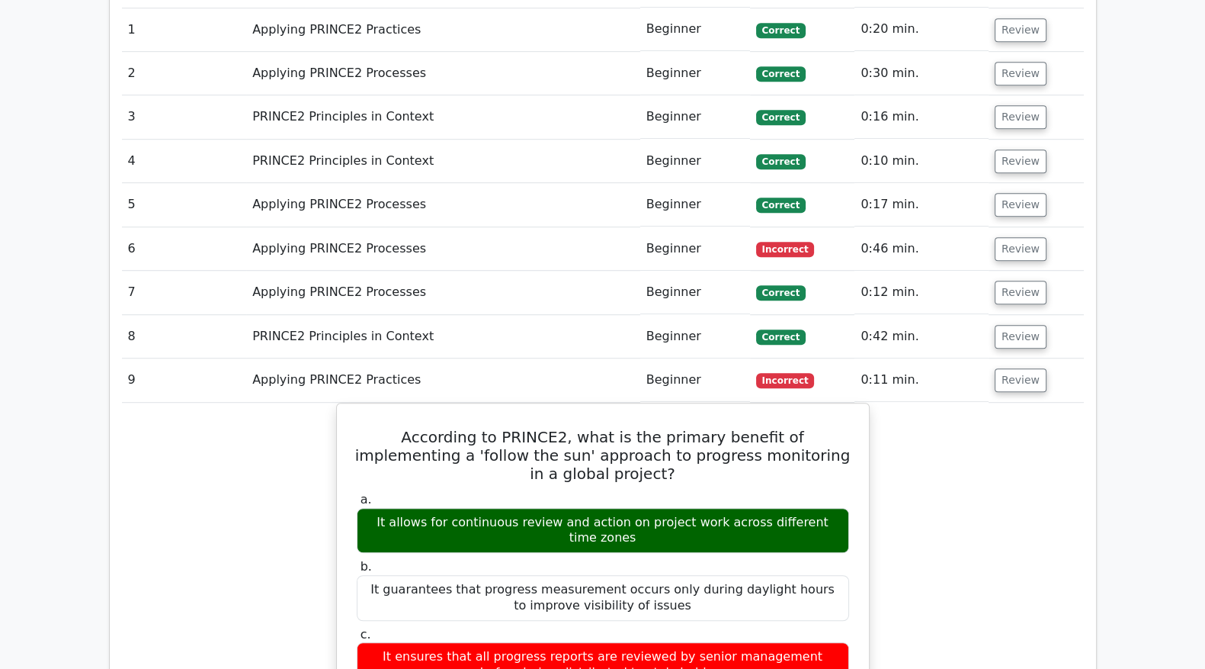
scroll to position [1207, 0]
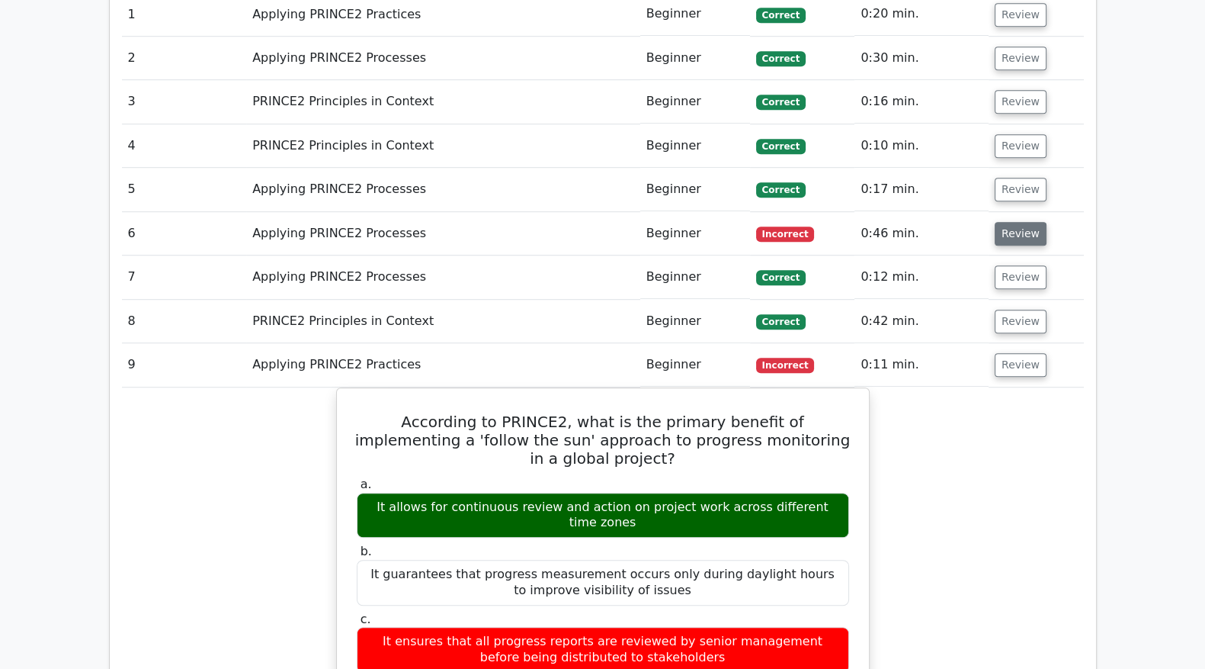
click at [1000, 222] on button "Review" at bounding box center [1021, 234] width 52 height 24
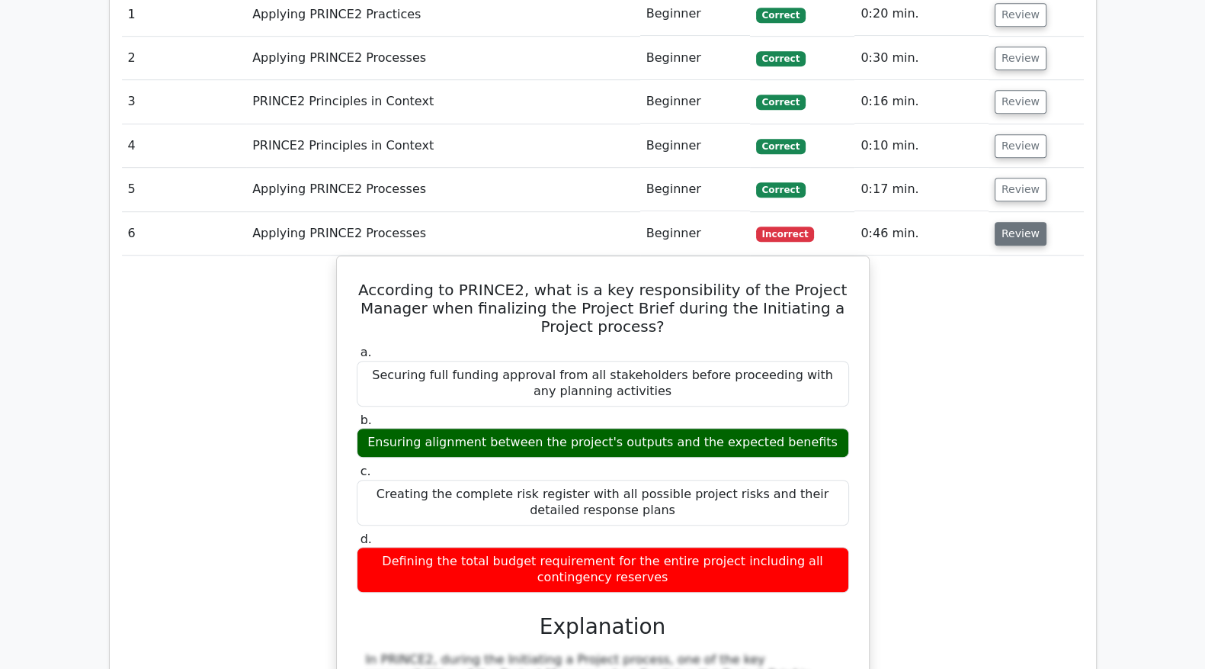
click at [1001, 222] on button "Review" at bounding box center [1021, 234] width 52 height 24
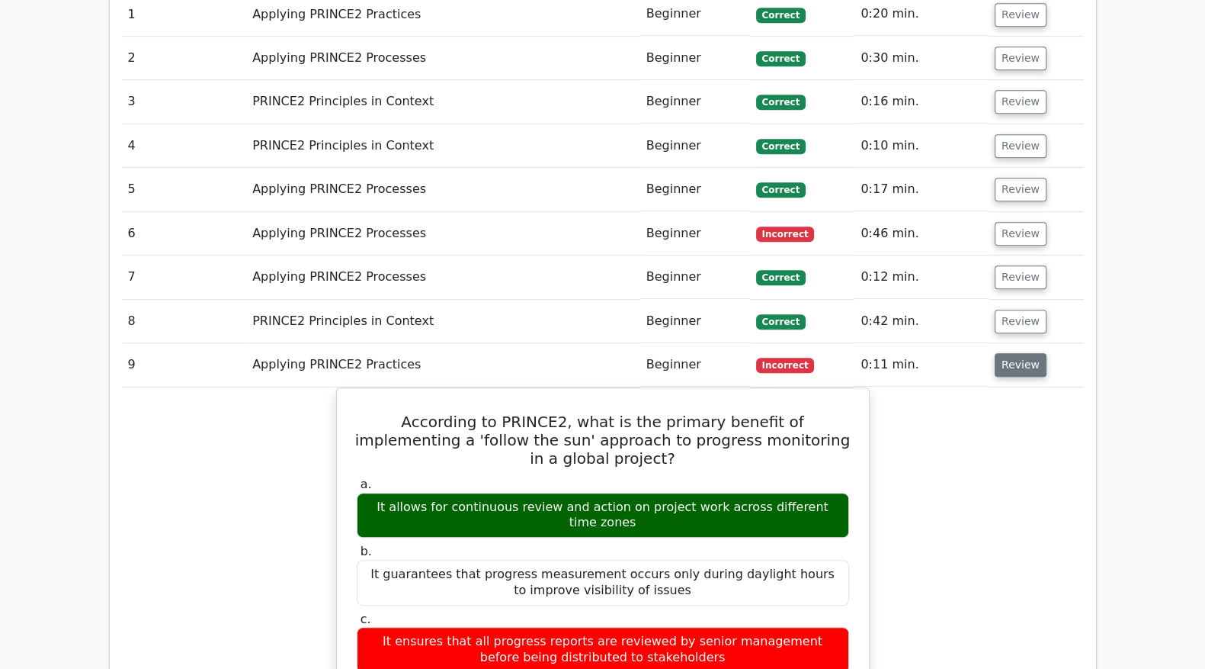
click at [1022, 353] on button "Review" at bounding box center [1021, 365] width 52 height 24
